Goal: Information Seeking & Learning: Learn about a topic

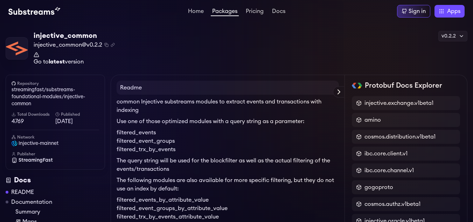
click at [64, 60] on strong "latest" at bounding box center [57, 62] width 16 height 6
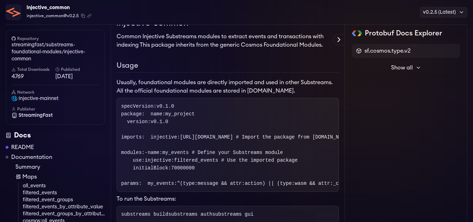
scroll to position [107, 0]
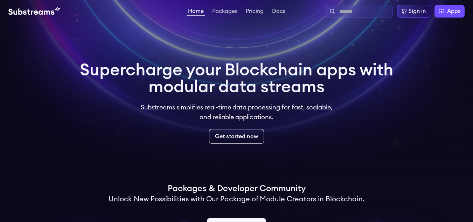
click at [348, 12] on input "text" at bounding box center [364, 11] width 50 height 8
click at [232, 7] on li "Packages" at bounding box center [225, 11] width 28 height 8
click at [229, 13] on link "Packages" at bounding box center [225, 11] width 28 height 7
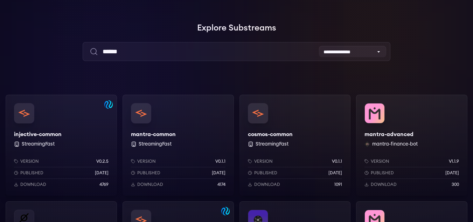
scroll to position [70, 0]
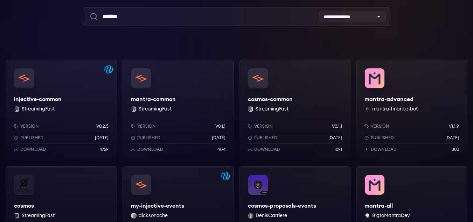
type input "******"
click at [276, 95] on div "cosmos-common StreamingFast Version v0.1.1 Published [DATE] Download 1091" at bounding box center [294, 109] width 111 height 101
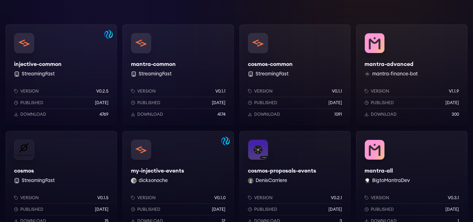
scroll to position [140, 0]
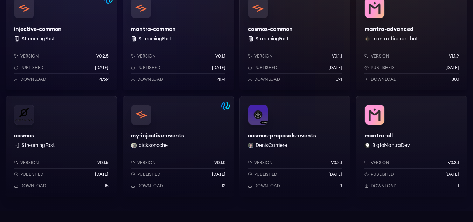
click at [28, 132] on div "cosmos StreamingFast Version v0.1.5 Published 1 years ago Download 15" at bounding box center [61, 146] width 111 height 101
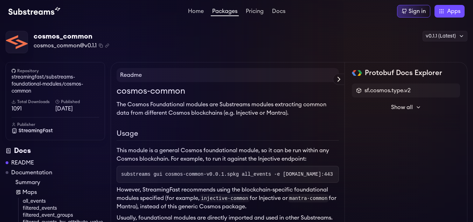
click at [412, 108] on span "Show all" at bounding box center [402, 107] width 22 height 8
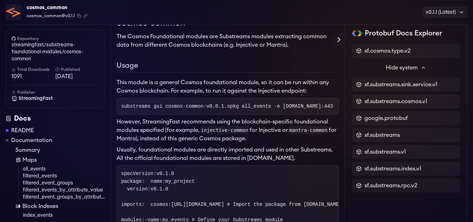
scroll to position [35, 0]
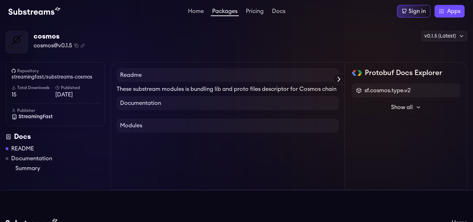
click at [414, 106] on button "Show all" at bounding box center [406, 107] width 108 height 14
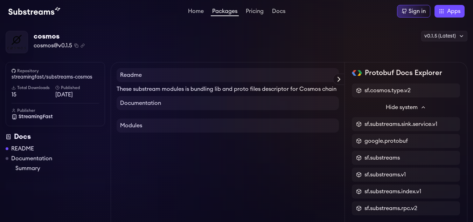
click at [194, 131] on h4 "Modules" at bounding box center [228, 125] width 222 height 14
click at [250, 129] on h4 "Modules" at bounding box center [228, 125] width 222 height 14
